Goal: Navigation & Orientation: Find specific page/section

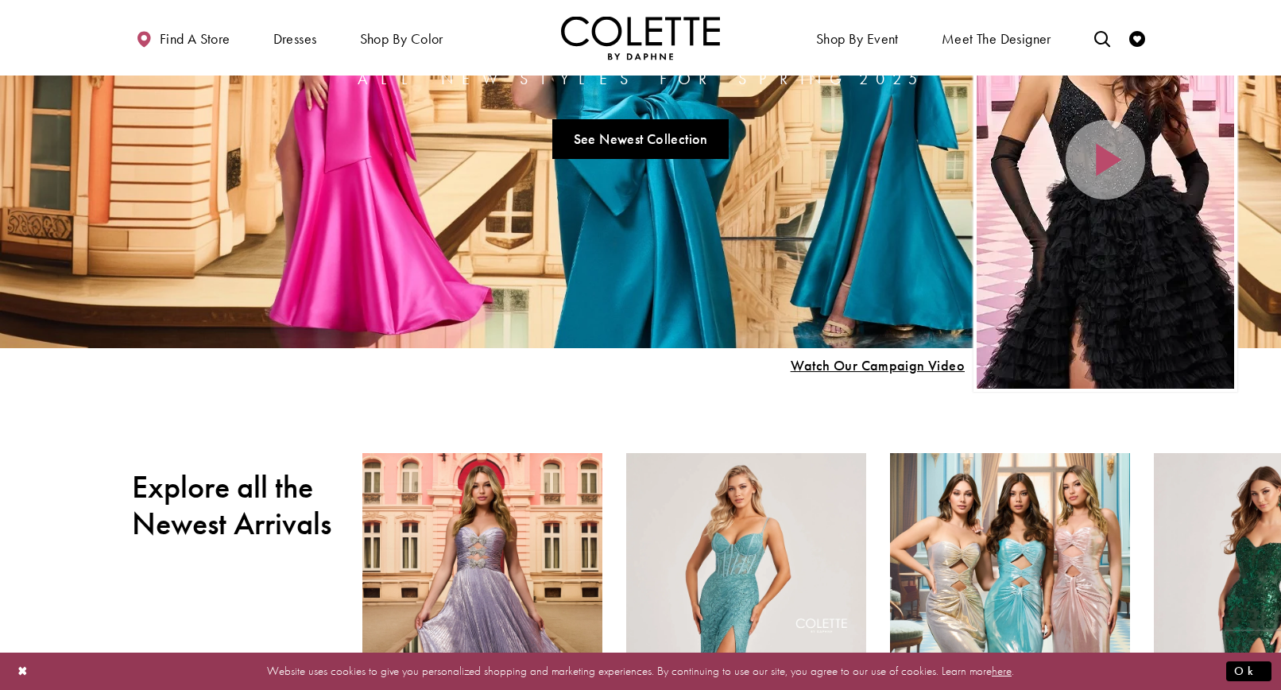
scroll to position [530, 0]
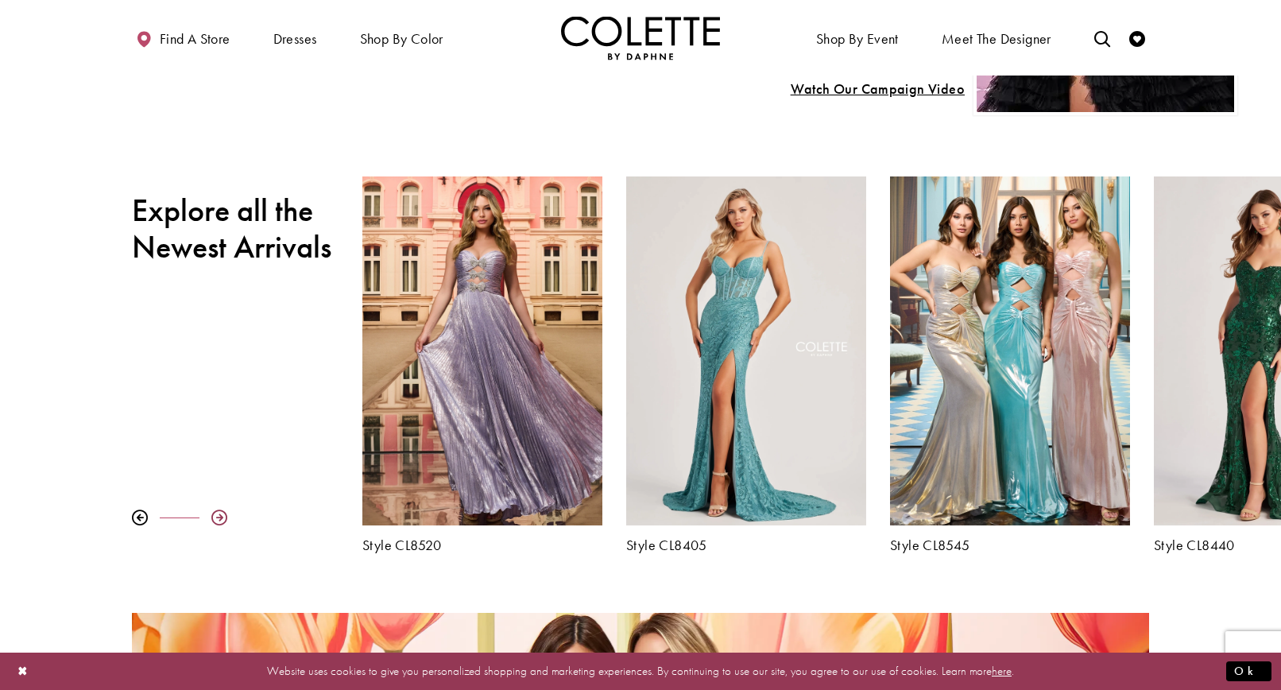
click at [215, 519] on div at bounding box center [219, 517] width 16 height 16
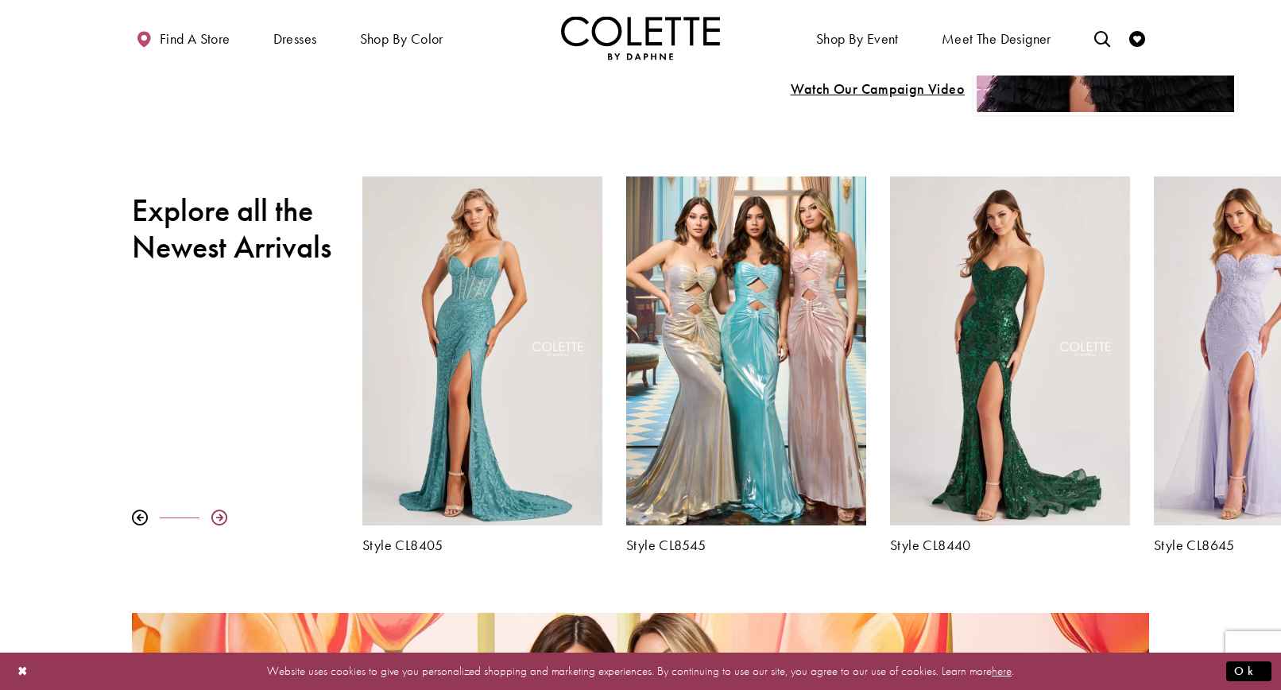
click at [216, 516] on div at bounding box center [219, 517] width 16 height 16
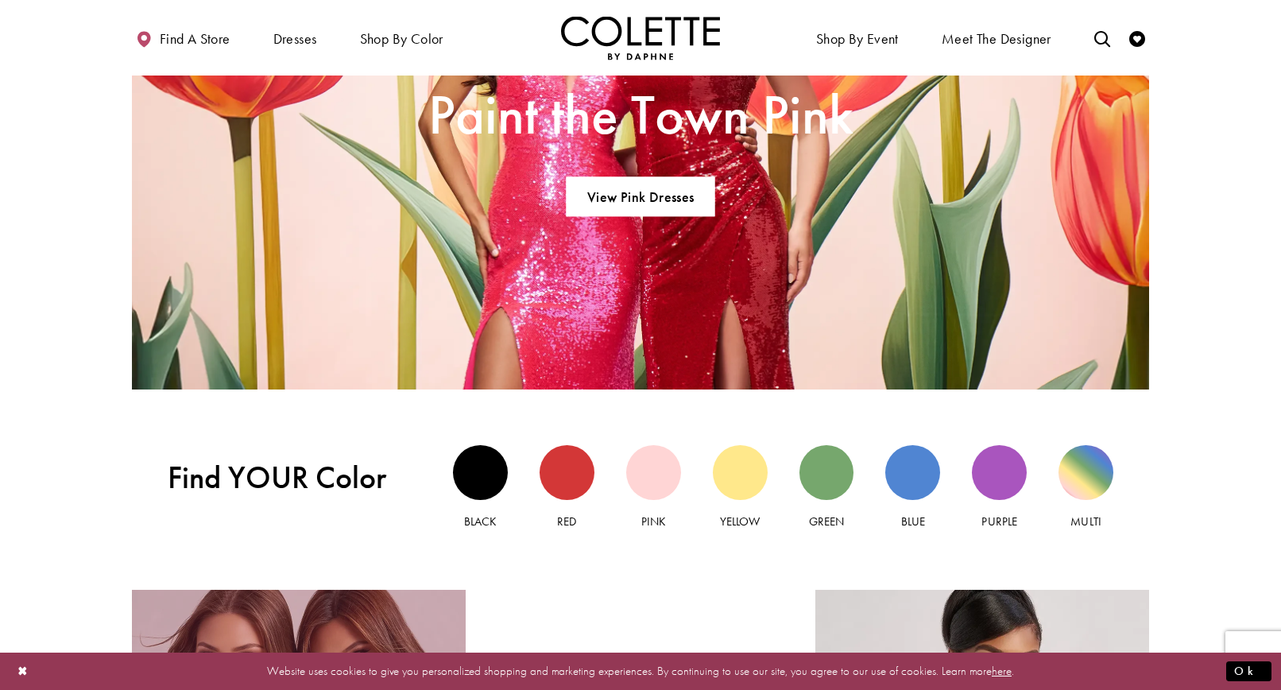
scroll to position [1483, 0]
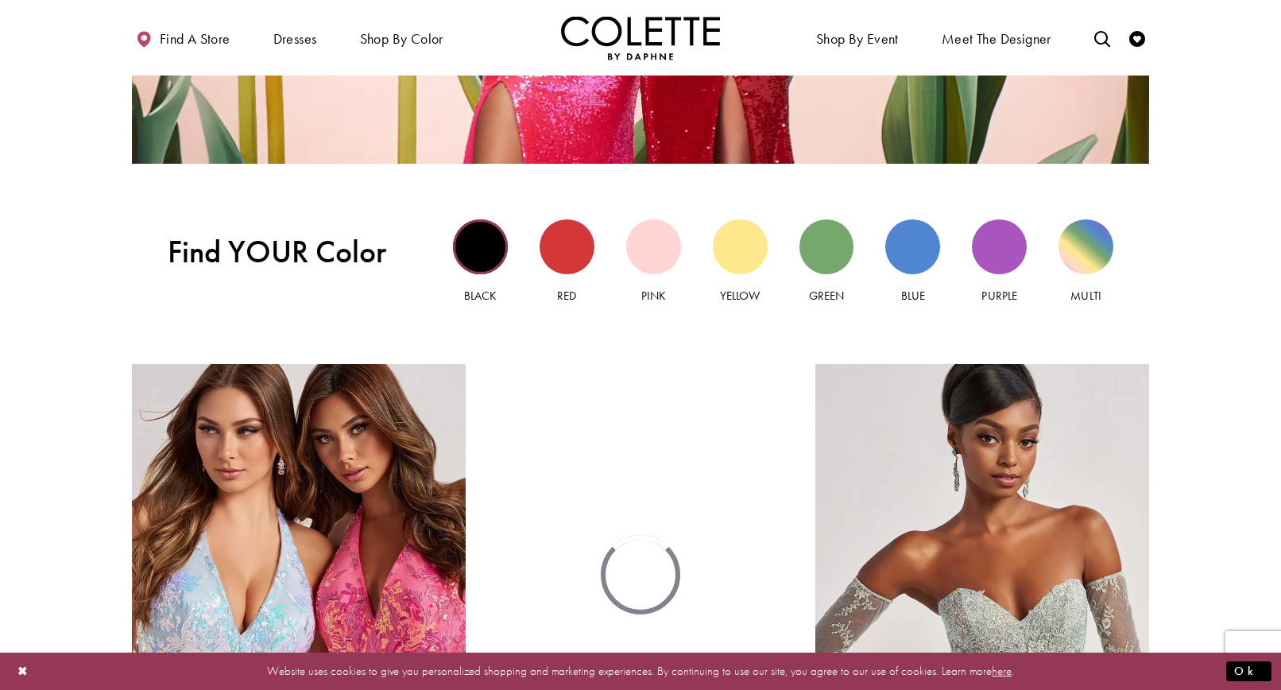
click at [477, 249] on div "Black view" at bounding box center [480, 246] width 55 height 55
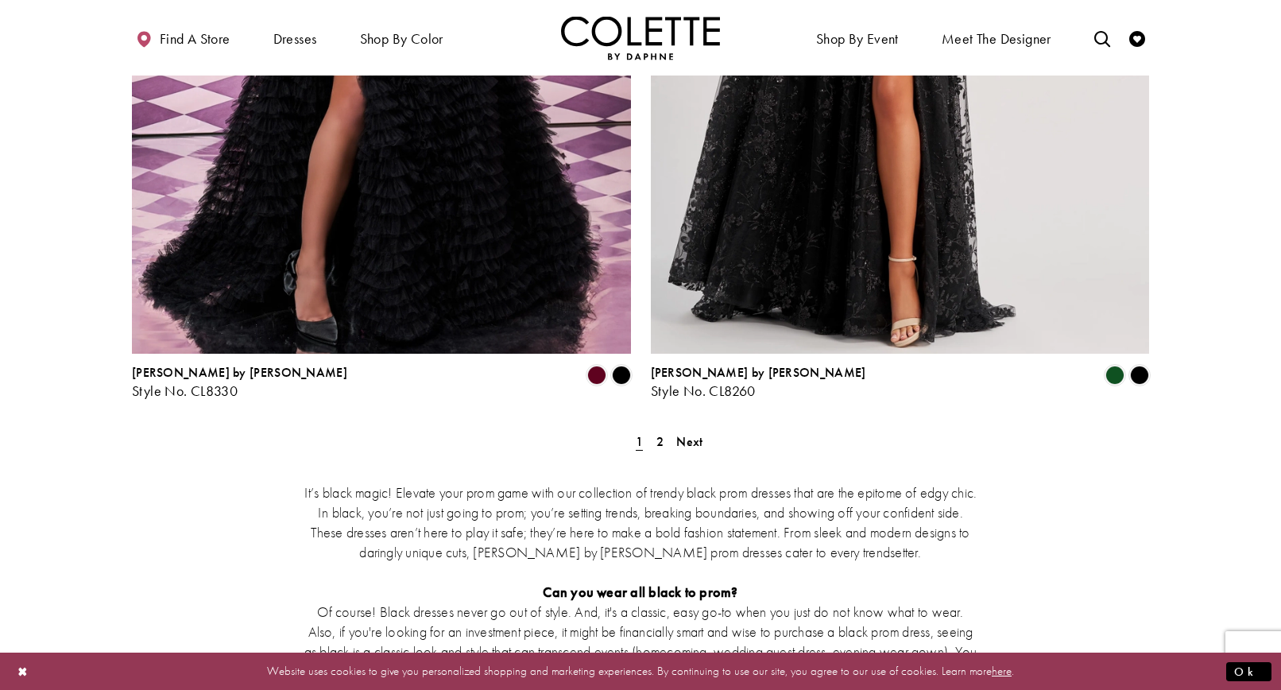
scroll to position [2920, 0]
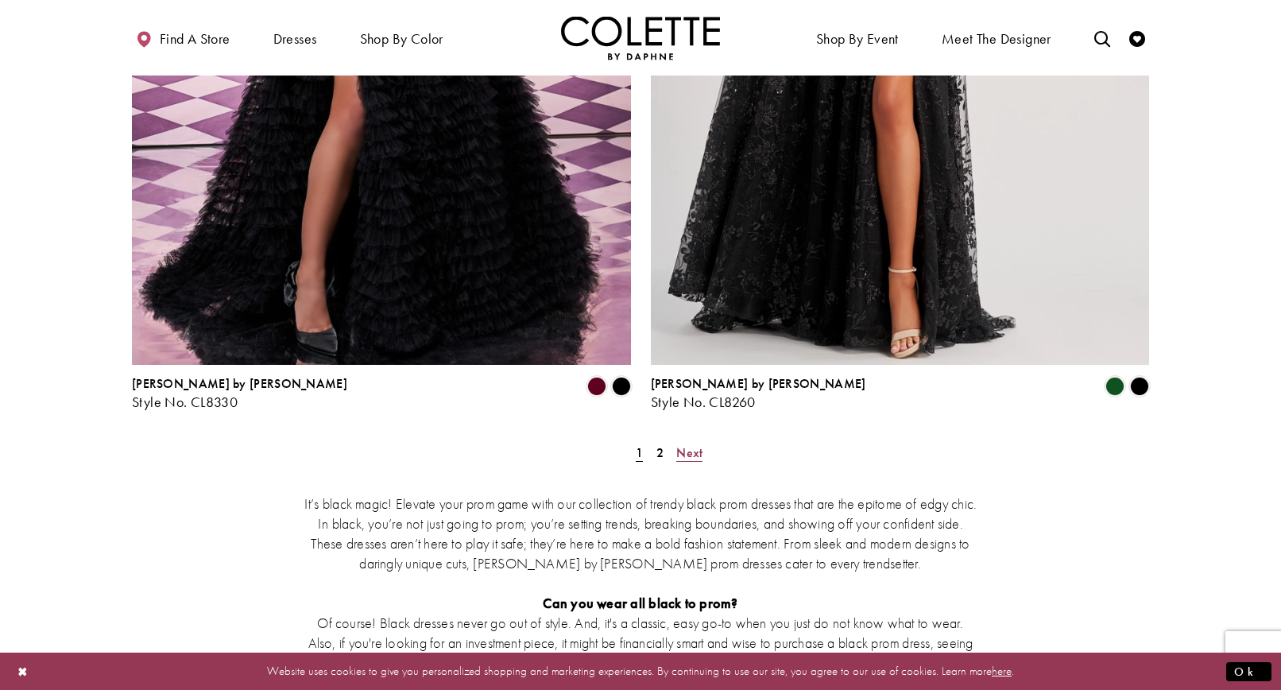
click at [686, 444] on span "Next" at bounding box center [689, 452] width 26 height 17
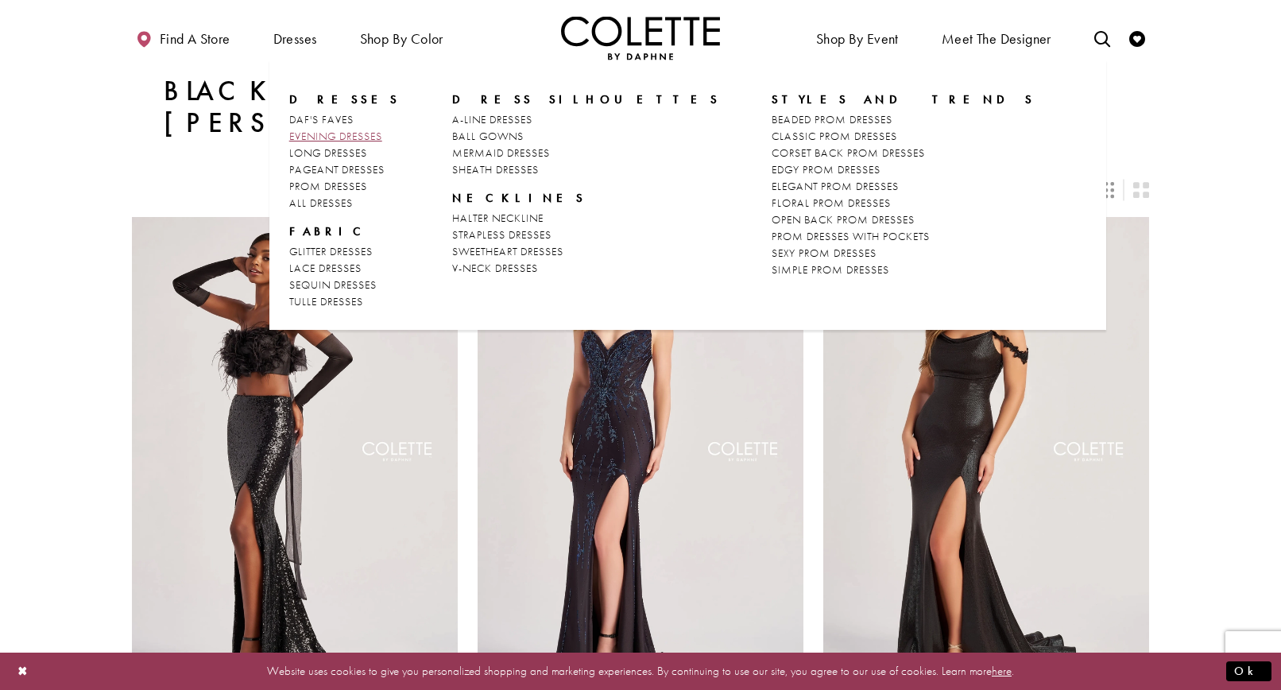
click at [352, 138] on span "EVENING DRESSES" at bounding box center [335, 136] width 93 height 14
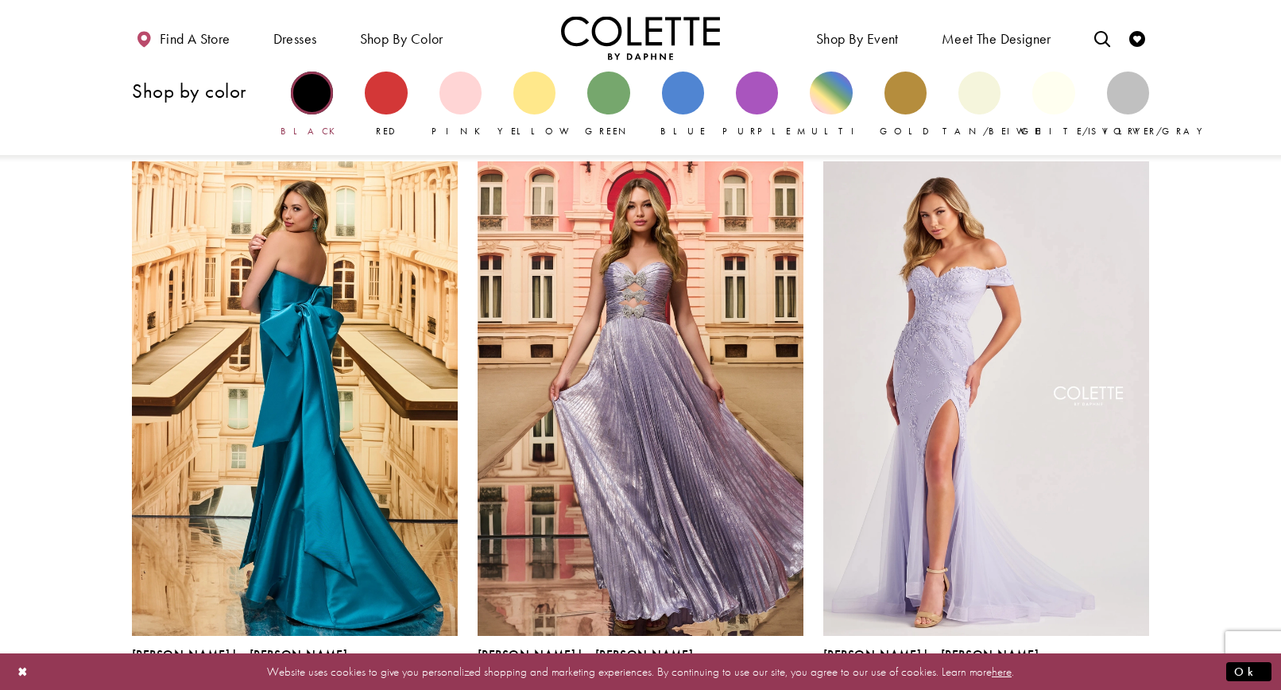
click at [307, 103] on div "Primary block" at bounding box center [312, 92] width 42 height 42
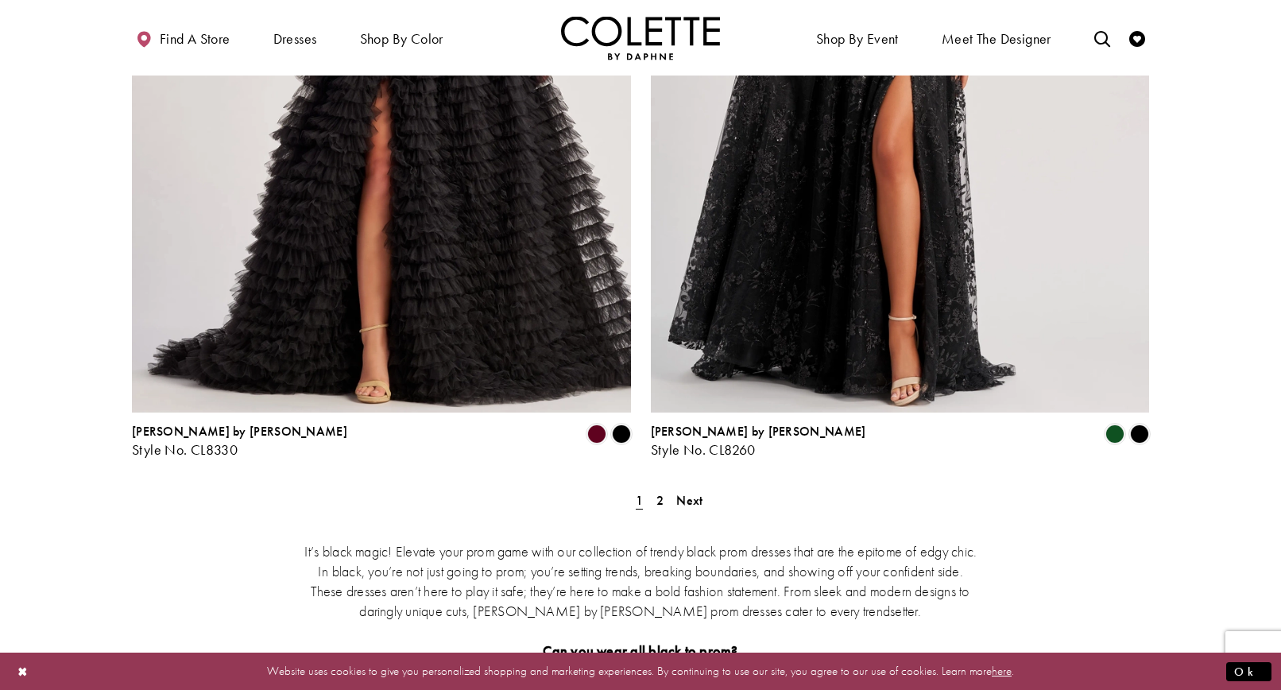
scroll to position [2860, 0]
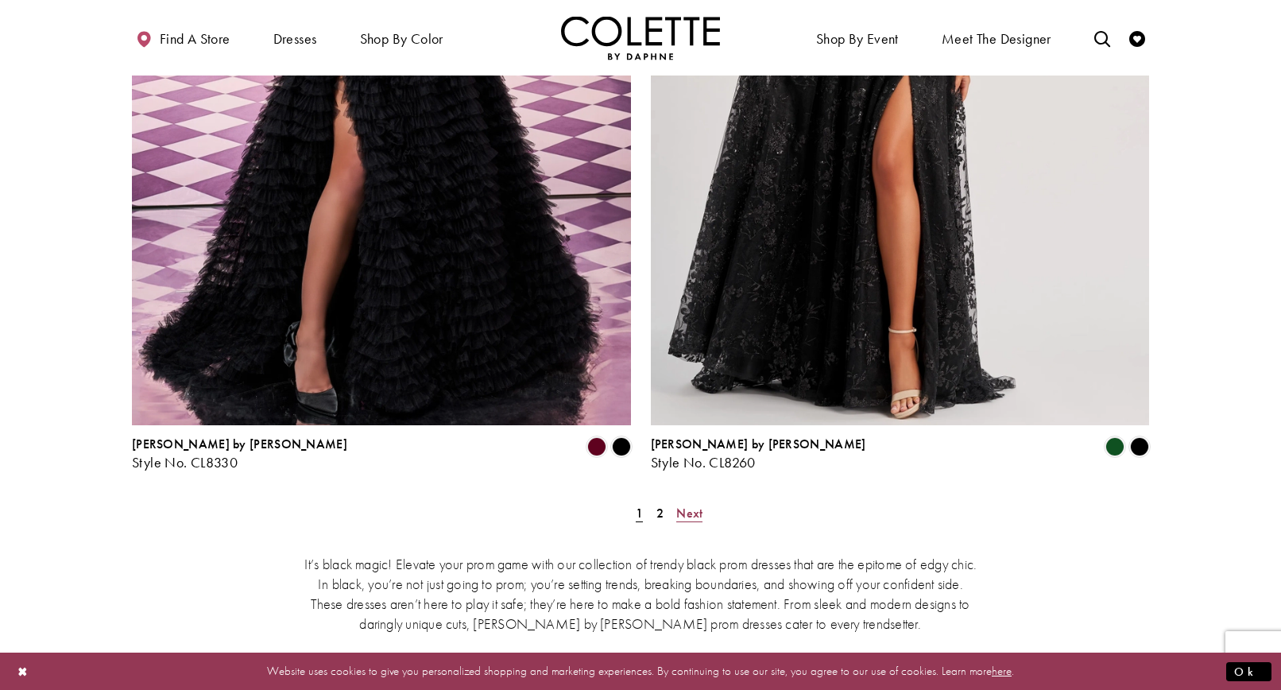
click at [693, 504] on span "Next" at bounding box center [689, 512] width 26 height 17
